Goal: Task Accomplishment & Management: Manage account settings

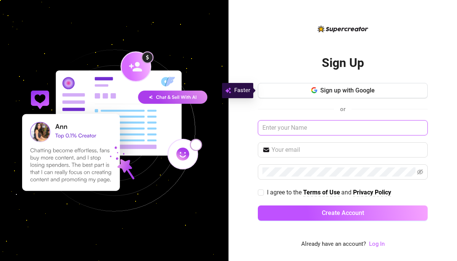
click at [305, 126] on input "text" at bounding box center [343, 127] width 170 height 15
type input "k"
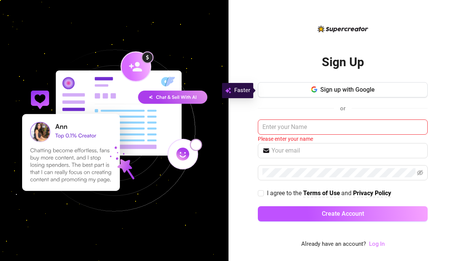
click at [378, 247] on link "Log In" at bounding box center [377, 244] width 16 height 7
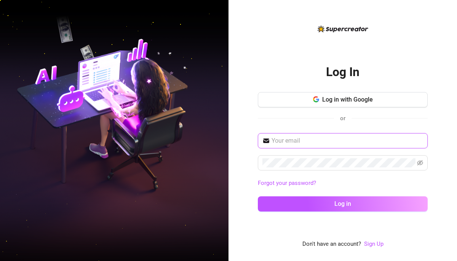
type input "[DOMAIN_NAME][EMAIL_ADDRESS][DOMAIN_NAME]"
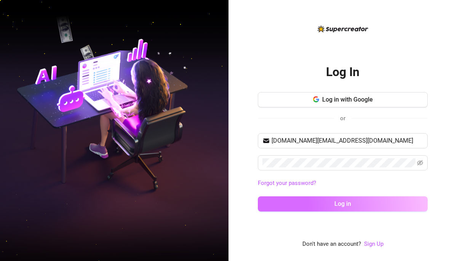
click at [332, 200] on button "Log in" at bounding box center [343, 203] width 170 height 15
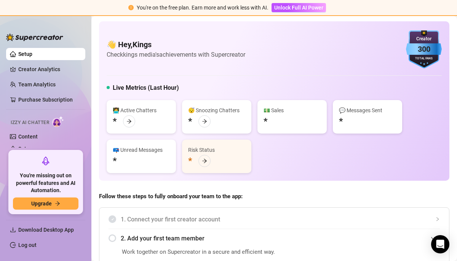
click at [196, 43] on h4 "👋 Hey, Kings" at bounding box center [176, 44] width 139 height 11
click at [29, 27] on div at bounding box center [34, 33] width 57 height 23
click at [28, 53] on link "Setup" at bounding box center [25, 54] width 14 height 6
click at [44, 68] on link "Creator Analytics" at bounding box center [48, 69] width 61 height 12
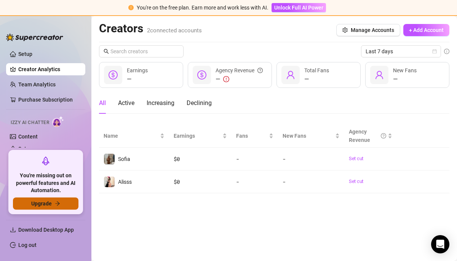
click at [53, 204] on button "Upgrade" at bounding box center [45, 204] width 65 height 12
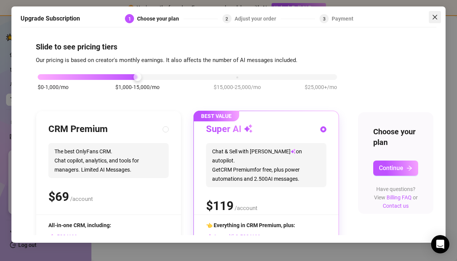
click at [433, 17] on icon "close" at bounding box center [435, 17] width 6 height 6
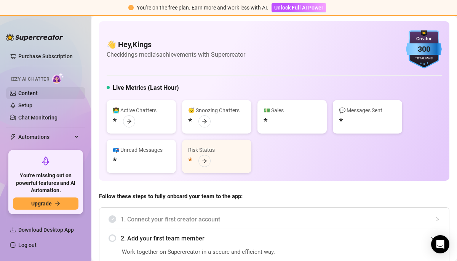
scroll to position [45, 0]
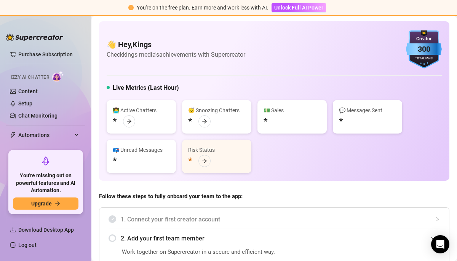
click at [42, 75] on span "Izzy AI Chatter" at bounding box center [30, 77] width 38 height 7
click at [57, 76] on img at bounding box center [58, 76] width 12 height 11
click at [34, 88] on link "Content" at bounding box center [27, 91] width 19 height 6
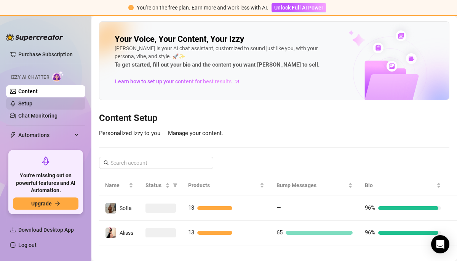
click at [29, 104] on link "Setup" at bounding box center [25, 104] width 14 height 6
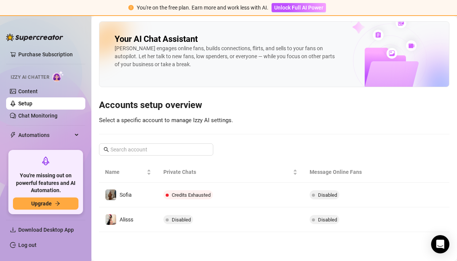
click at [29, 104] on link "Setup" at bounding box center [25, 104] width 14 height 6
